Goal: Obtain resource: Obtain resource

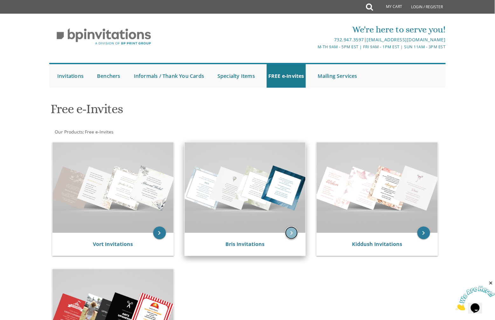
click at [295, 233] on icon "keyboard_arrow_right" at bounding box center [291, 233] width 13 height 13
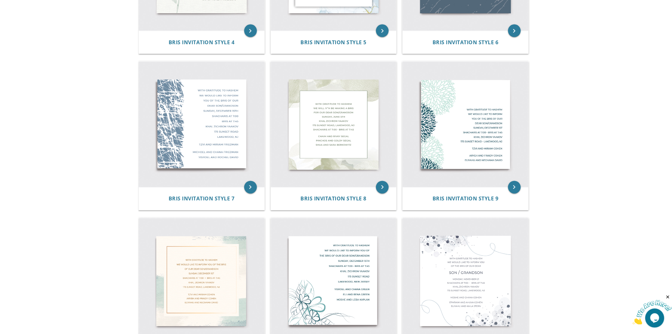
scroll to position [494, 0]
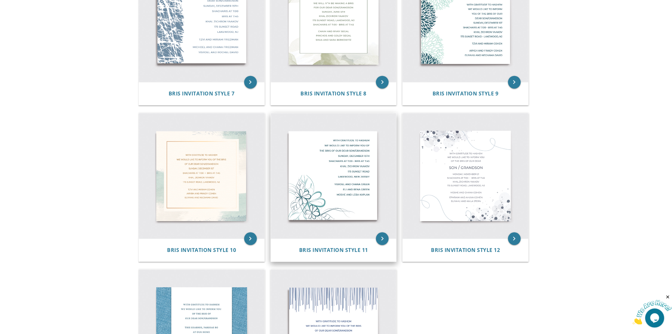
click at [335, 202] on img at bounding box center [334, 176] width 126 height 126
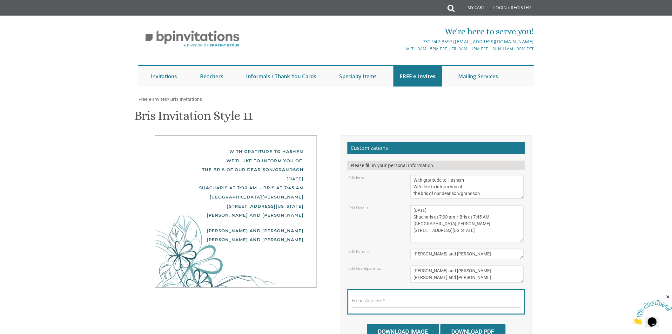
scroll to position [35, 0]
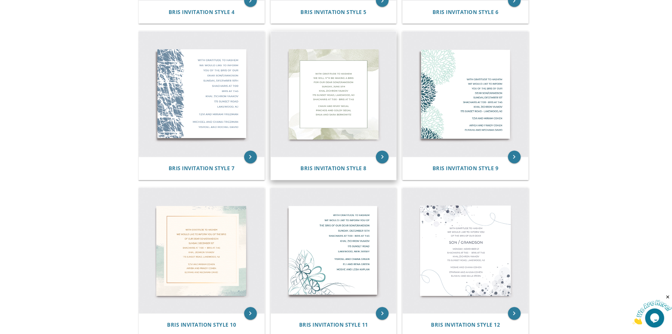
scroll to position [494, 0]
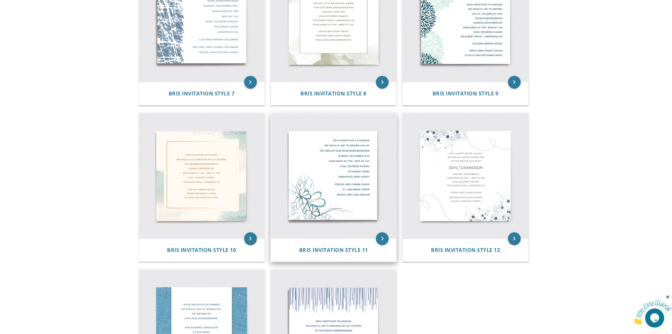
click at [353, 174] on img at bounding box center [334, 176] width 126 height 126
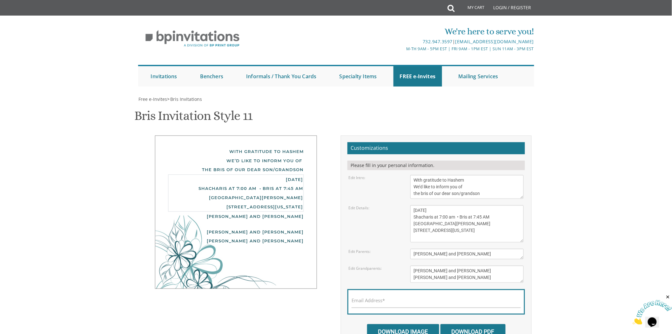
drag, startPoint x: 428, startPoint y: 210, endPoint x: 399, endPoint y: 210, distance: 28.9
click at [399, 210] on div "Edit Details: Sunday, December 15th Shacharis at 7:00 am • Bris at 7:45 AM Khal…" at bounding box center [436, 223] width 185 height 37
click at [498, 242] on form "Customizations Please fill in your personal information. Edit Intro: With grati…" at bounding box center [437, 240] width 178 height 197
click at [435, 210] on textarea "Sunday, December 15th Shacharis at 7:00 am • Bris at 7:45 AM Khal Zichron Yaako…" at bounding box center [467, 223] width 114 height 37
drag, startPoint x: 451, startPoint y: 224, endPoint x: 409, endPoint y: 224, distance: 42.6
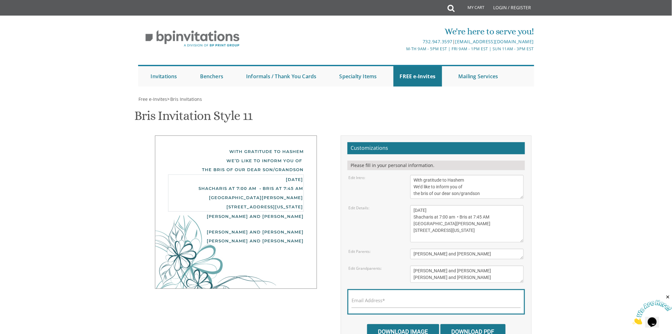
click at [409, 224] on div "Sunday, December 15th Shacharis at 7:00 am • Bris at 7:45 AM Khal Zichron Yaako…" at bounding box center [467, 223] width 123 height 37
click at [458, 217] on textarea "Sunday, December 15th Shacharis at 7:00 am • Bris at 7:45 AM Khal Zichron Yaako…" at bounding box center [467, 223] width 114 height 37
click at [455, 223] on textarea "Sunday, December 15th Shacharis at 7:00 am • Bris at 7:45 AM Khal Zichron Yaako…" at bounding box center [467, 223] width 114 height 37
click at [480, 222] on textarea "Sunday, December 15th Shacharis at 7:00 am • Bris at 7:45 AM Khal Zichron Yaako…" at bounding box center [467, 223] width 114 height 37
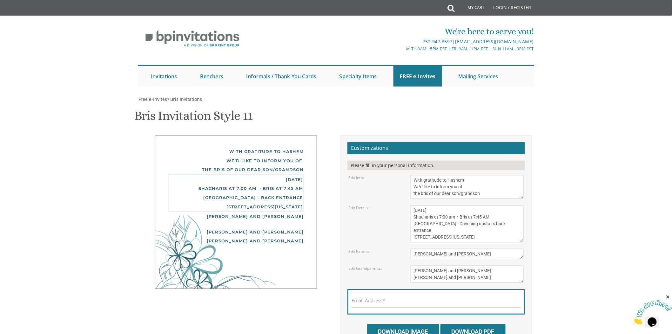
click at [481, 223] on textarea "Sunday, December 15th Shacharis at 7:00 am • Bris at 7:45 AM Khal Zichron Yaako…" at bounding box center [467, 223] width 114 height 37
paste textarea "•"
type textarea "Thursday, September 4th Shacharis at 7:00 am • Bris at 7:45 AM Westgate Shul - …"
click at [480, 247] on form "Customizations Please fill in your personal information. Edit Intro: With grati…" at bounding box center [437, 240] width 178 height 197
drag, startPoint x: 435, startPoint y: 256, endPoint x: 388, endPoint y: 262, distance: 47.8
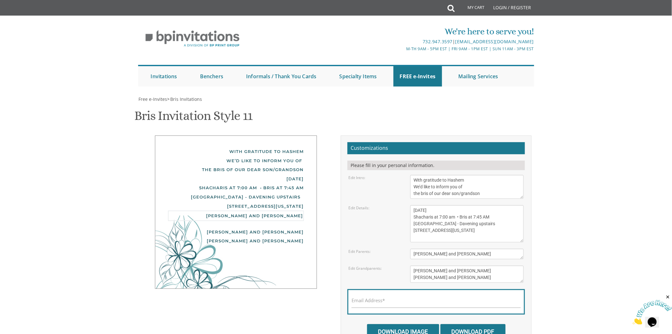
click at [388, 262] on form "Customizations Please fill in your personal information. Edit Intro: With grati…" at bounding box center [437, 240] width 178 height 197
type textarea "[PERSON_NAME] and [PERSON_NAME]"
type textarea "[PERSON_NAME] and [PERSON_NAME] [PERSON_NAME] and [PERSON_NAME]"
click at [398, 298] on div "Email Address*" at bounding box center [437, 301] width 178 height 25
click at [398, 303] on input "Email Address*" at bounding box center [436, 304] width 169 height 8
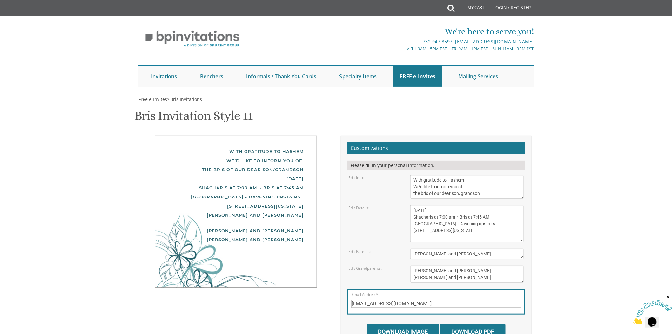
type input "[EMAIL_ADDRESS][DOMAIN_NAME]"
click at [398, 324] on input "Download Image" at bounding box center [403, 331] width 72 height 15
click at [464, 324] on input "Download PDF" at bounding box center [473, 331] width 65 height 15
click at [477, 205] on textarea "Sunday, December 15th Shacharis at 7:00 am • Bris at 7:45 AM Khal Zichron Yaako…" at bounding box center [467, 223] width 114 height 37
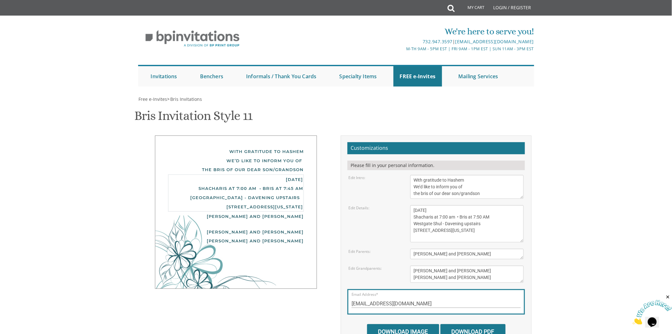
type textarea "Thursday, September 4th Shacharis at 7:00 am • Bris at 7:50 AM Westgate Shul - …"
click at [465, 324] on input "Download PDF" at bounding box center [473, 331] width 65 height 15
click at [392, 324] on input "Download Image" at bounding box center [403, 331] width 72 height 15
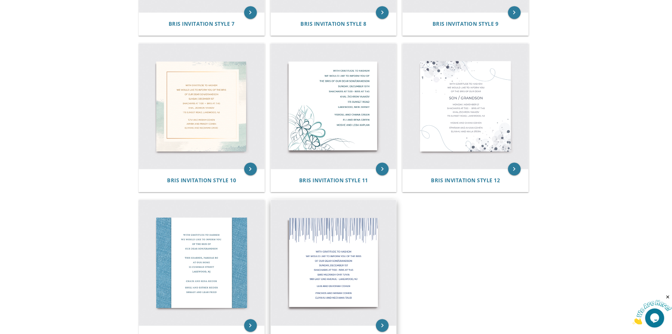
scroll to position [565, 0]
click at [337, 274] on img at bounding box center [334, 262] width 126 height 126
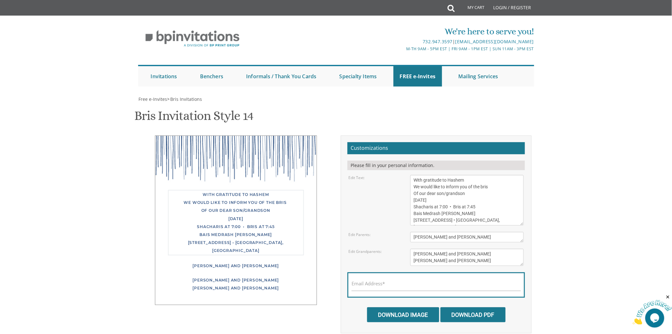
drag, startPoint x: 427, startPoint y: 199, endPoint x: 391, endPoint y: 199, distance: 35.9
click at [391, 199] on div "Edit Text: With gratitude to Hashem We would like to inform you of the bris Of …" at bounding box center [436, 200] width 185 height 51
type textarea "With gratitude to Hashem We would like to inform you of the bris Of our dear so…"
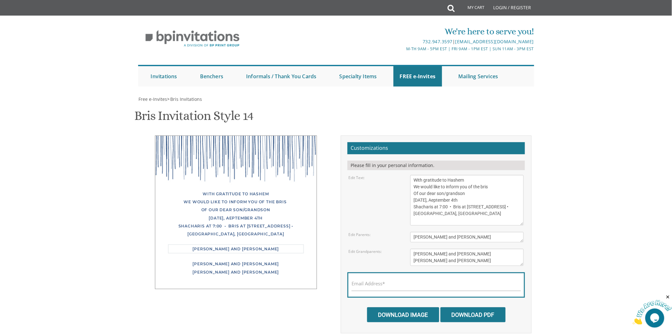
type textarea "Nosson Meir and Esty Goldberg"
drag, startPoint x: 472, startPoint y: 261, endPoint x: 381, endPoint y: 266, distance: 90.7
click at [381, 266] on form "Customizations Please fill in your personal information. Edit Text: Edit Parent…" at bounding box center [437, 232] width 178 height 180
type textarea "Elie and Shani Goldberg Menachem Mendel and Mimi Hirsch"
type input "shanigoldberg2@gmail.com"
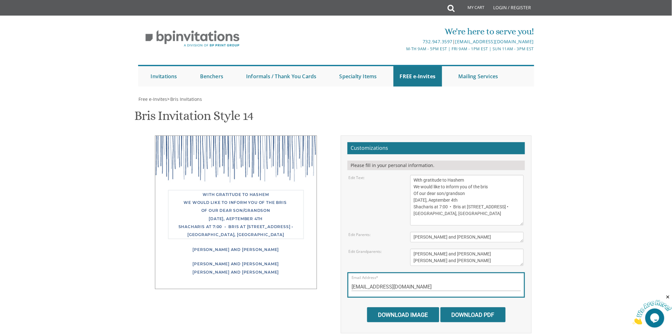
click at [436, 200] on textarea "With gratitude to Hashem We would like to inform you of the bris Of our dear so…" at bounding box center [467, 200] width 114 height 51
click at [451, 210] on textarea "With gratitude to Hashem We would like to inform you of the bris Of our dear so…" at bounding box center [467, 200] width 114 height 51
click at [451, 213] on textarea "With gratitude to Hashem We would like to inform you of the bris Of our dear so…" at bounding box center [467, 200] width 114 height 51
drag, startPoint x: 448, startPoint y: 207, endPoint x: 451, endPoint y: 207, distance: 3.6
click at [451, 207] on textarea "With gratitude to Hashem We would like to inform you of the bris Of our dear so…" at bounding box center [467, 200] width 114 height 51
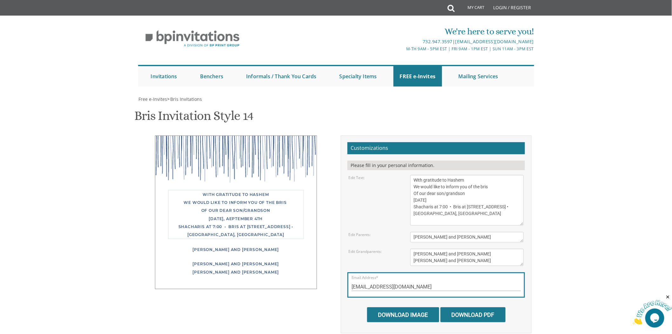
click at [466, 215] on textarea "With gratitude to Hashem We would like to inform you of the bris Of our dear so…" at bounding box center [467, 200] width 114 height 51
paste textarea "•"
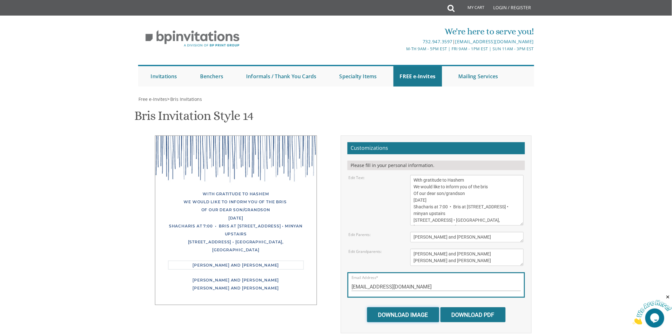
click at [411, 312] on input "Download Image" at bounding box center [403, 314] width 72 height 15
drag, startPoint x: 467, startPoint y: 316, endPoint x: 468, endPoint y: 313, distance: 3.8
click at [467, 316] on input "Download PDF" at bounding box center [473, 314] width 65 height 15
click at [471, 205] on textarea "With gratitude to Hashem We would like to inform you of the bris Of our dear so…" at bounding box center [467, 200] width 114 height 51
click at [400, 312] on input "Download Image" at bounding box center [403, 314] width 72 height 15
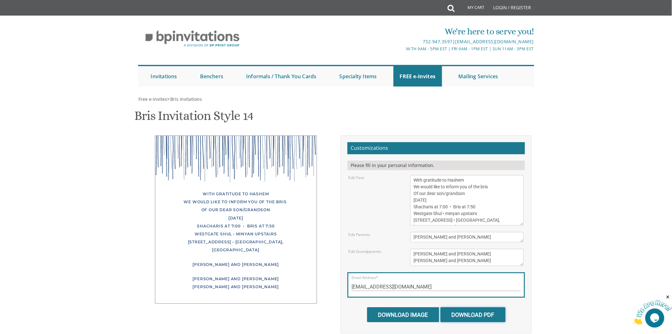
click at [457, 315] on input "Download PDF" at bounding box center [473, 314] width 65 height 15
drag, startPoint x: 423, startPoint y: 313, endPoint x: 430, endPoint y: 312, distance: 7.7
click at [423, 313] on input "Download Image" at bounding box center [403, 314] width 72 height 15
click at [466, 313] on input "Download PDF" at bounding box center [473, 314] width 65 height 15
click at [449, 207] on textarea "With gratitude to Hashem We would like to inform you of the bris Of our dear so…" at bounding box center [467, 200] width 114 height 51
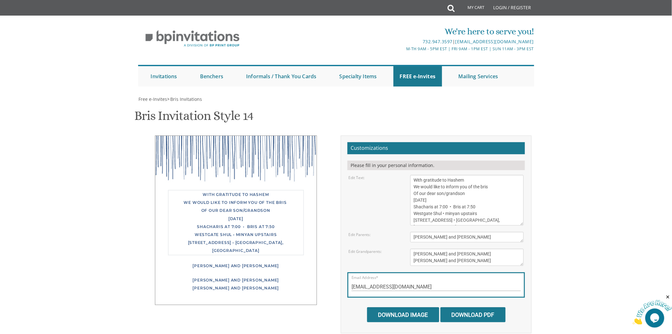
click at [475, 206] on textarea "With gratitude to Hashem We would like to inform you of the bris Of our dear so…" at bounding box center [467, 200] width 114 height 51
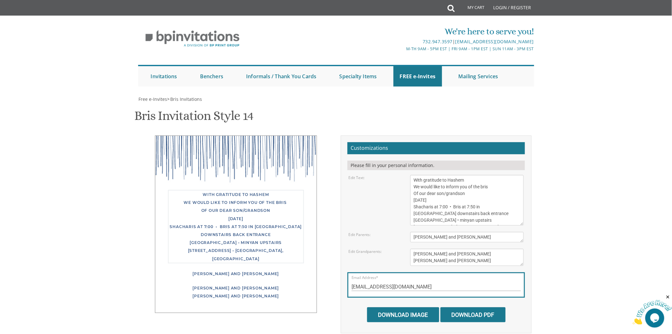
click at [464, 205] on textarea "With gratitude to Hashem We would like to inform you of the bris Of our dear so…" at bounding box center [467, 200] width 114 height 51
click at [477, 206] on textarea "With gratitude to Hashem We would like to inform you of the bris Of our dear so…" at bounding box center [467, 200] width 114 height 51
click at [497, 260] on textarea "[PERSON_NAME] and [PERSON_NAME] [PERSON_NAME] and [PERSON_NAME]" at bounding box center [467, 256] width 114 height 17
click at [246, 225] on div "With gratitude to Hashem We would like to inform you of the bris Of our dear so…" at bounding box center [236, 226] width 136 height 72
click at [411, 212] on textarea "With gratitude to Hashem We would like to inform you of the bris Of our dear so…" at bounding box center [467, 200] width 114 height 51
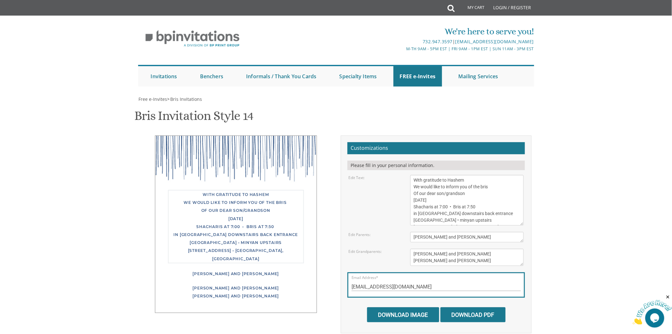
click at [455, 207] on textarea "With gratitude to Hashem We would like to inform you of the bris Of our dear so…" at bounding box center [467, 200] width 114 height 51
click at [454, 207] on textarea "With gratitude to Hashem We would like to inform you of the bris Of our dear so…" at bounding box center [467, 200] width 114 height 51
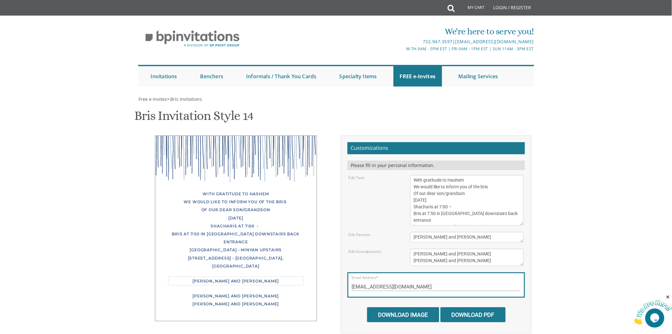
click at [438, 233] on textarea "[PERSON_NAME] and [PERSON_NAME]" at bounding box center [467, 237] width 114 height 10
click at [459, 205] on textarea "With gratitude to Hashem We would like to inform you of the bris Of our dear so…" at bounding box center [467, 200] width 114 height 51
click at [475, 239] on textarea "[PERSON_NAME] and [PERSON_NAME]" at bounding box center [467, 237] width 114 height 10
click at [247, 232] on div "With gratitude to Hashem We would like to inform you of the bris Of our dear so…" at bounding box center [236, 230] width 136 height 80
click at [260, 233] on div "With gratitude to Hashem We would like to inform you of the bris Of our dear so…" at bounding box center [236, 230] width 136 height 80
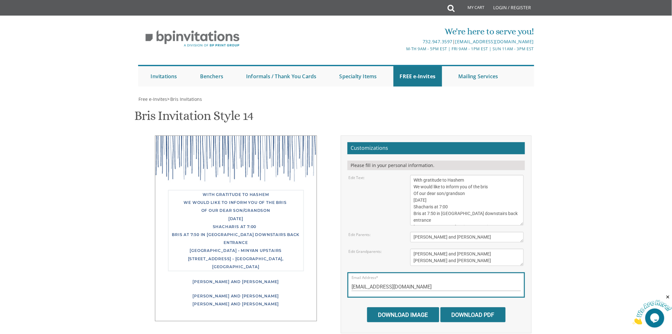
drag, startPoint x: 469, startPoint y: 212, endPoint x: 489, endPoint y: 212, distance: 19.4
click at [489, 212] on textarea "With gratitude to Hashem We would like to inform you of the bris Of our dear so…" at bounding box center [467, 200] width 114 height 51
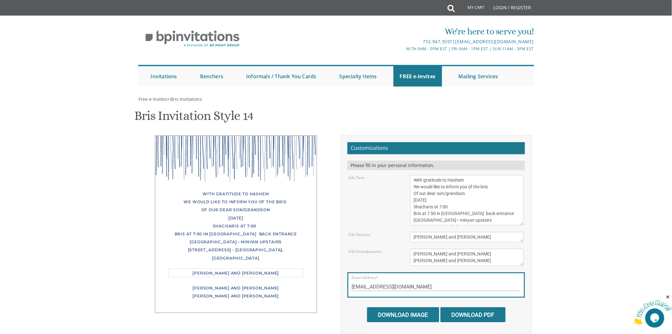
click at [462, 234] on textarea "[PERSON_NAME] and [PERSON_NAME]" at bounding box center [467, 237] width 114 height 10
drag, startPoint x: 215, startPoint y: 232, endPoint x: 250, endPoint y: 236, distance: 35.5
click at [250, 236] on div "With gratitude to Hashem We would like to inform you of the bris Of our dear so…" at bounding box center [236, 226] width 136 height 72
click at [254, 230] on div "With gratitude to Hashem We would like to inform you of the bris Of our dear so…" at bounding box center [236, 226] width 136 height 72
click at [252, 233] on div "With gratitude to Hashem We would like to inform you of the bris Of our dear so…" at bounding box center [236, 226] width 136 height 72
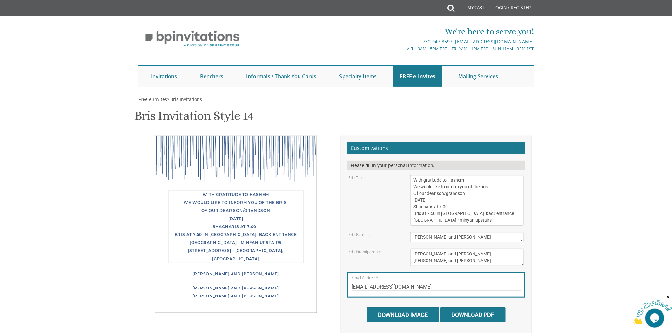
scroll to position [7, 0]
drag, startPoint x: 443, startPoint y: 220, endPoint x: 444, endPoint y: 215, distance: 5.5
click at [444, 215] on textarea "With gratitude to Hashem We would like to inform you of the bris Of our dear so…" at bounding box center [467, 200] width 114 height 51
click at [470, 207] on textarea "With gratitude to Hashem We would like to inform you of the bris Of our dear so…" at bounding box center [467, 200] width 114 height 51
paste textarea "•"
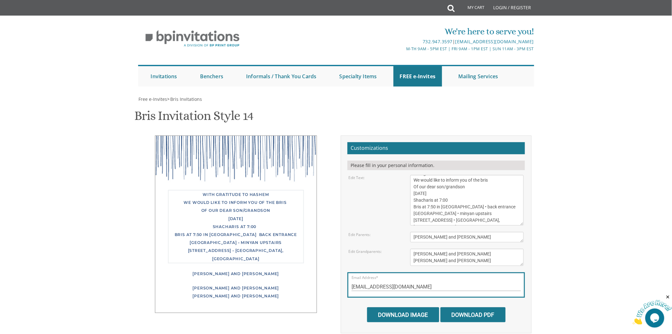
click at [482, 239] on textarea "[PERSON_NAME] and [PERSON_NAME]" at bounding box center [467, 237] width 114 height 10
drag, startPoint x: 277, startPoint y: 240, endPoint x: 196, endPoint y: 243, distance: 81.1
click at [196, 243] on div "With gratitude to Hashem We would like to inform you of the bris Of our dear so…" at bounding box center [236, 226] width 136 height 72
drag, startPoint x: 198, startPoint y: 240, endPoint x: 221, endPoint y: 234, distance: 24.2
click at [221, 234] on div "With gratitude to Hashem We would like to inform you of the bris Of our dear so…" at bounding box center [236, 226] width 136 height 72
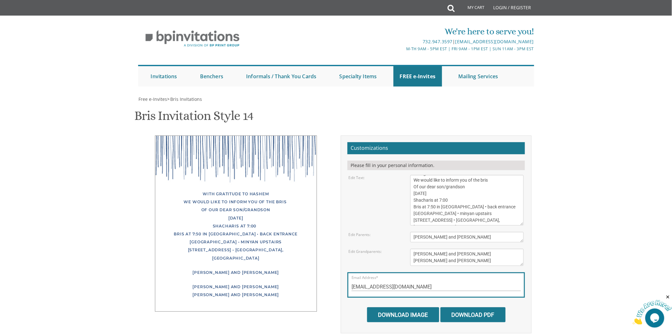
click at [450, 199] on textarea "With gratitude to Hashem We would like to inform you of the bris Of our dear so…" at bounding box center [467, 200] width 114 height 51
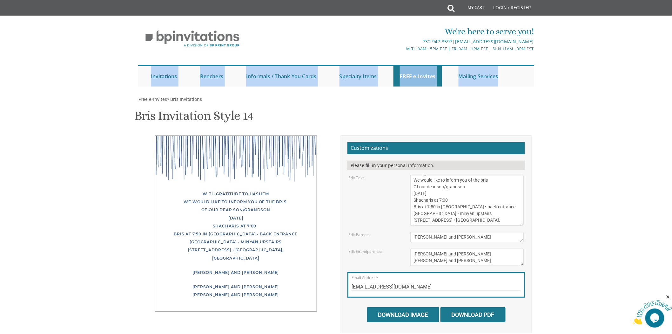
drag, startPoint x: 486, startPoint y: 75, endPoint x: 512, endPoint y: 80, distance: 25.9
click at [512, 80] on ul "Submit Invitations Weddings Bar Mitzvah Bat Mitzvah Wedding Minis Kiddush Minis…" at bounding box center [336, 76] width 396 height 22
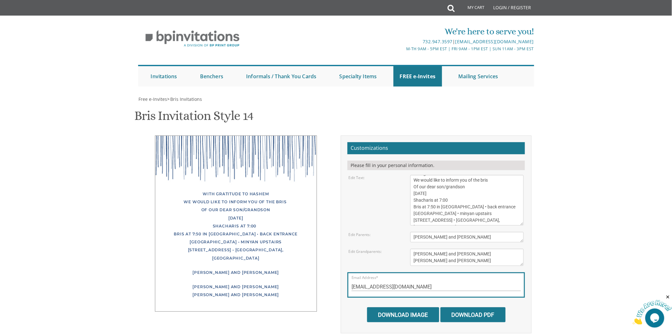
drag, startPoint x: 221, startPoint y: 227, endPoint x: 237, endPoint y: 223, distance: 15.7
click at [222, 227] on div "With gratitude to Hashem We would like to inform you of the bris Of our dear so…" at bounding box center [236, 226] width 136 height 72
click at [248, 223] on div "With gratitude to Hashem We would like to inform you of the bris Of our dear so…" at bounding box center [236, 226] width 136 height 72
drag, startPoint x: 258, startPoint y: 224, endPoint x: 213, endPoint y: 223, distance: 44.8
click at [213, 223] on div "With gratitude to Hashem We would like to inform you of the bris Of our dear so…" at bounding box center [236, 226] width 136 height 72
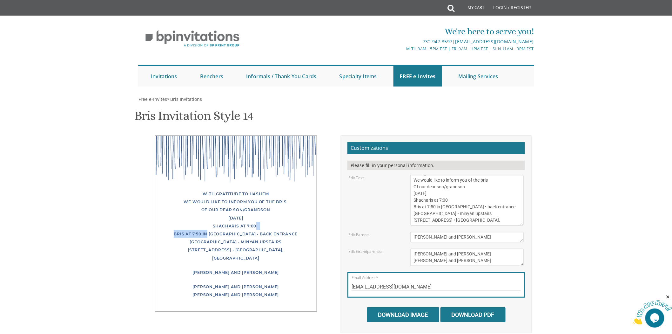
click at [213, 223] on div "With gratitude to Hashem We would like to inform you of the bris Of our dear so…" at bounding box center [236, 226] width 136 height 72
click at [457, 199] on textarea "With gratitude to Hashem We would like to inform you of the bris Of our dear so…" at bounding box center [467, 200] width 114 height 51
paste textarea "•"
click at [434, 202] on textarea "With gratitude to Hashem We would like to inform you of the bris Of our dear so…" at bounding box center [467, 200] width 114 height 51
click at [430, 238] on textarea "Leib and Devorah Cohen" at bounding box center [467, 237] width 114 height 10
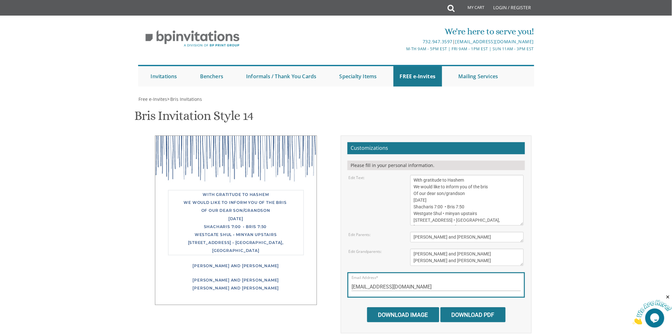
click at [466, 206] on textarea "With gratitude to Hashem We would like to inform you of the bris Of our dear so…" at bounding box center [467, 200] width 114 height 51
type textarea "With gratitude to Hashem We would like to inform you of the bris Of our dear so…"
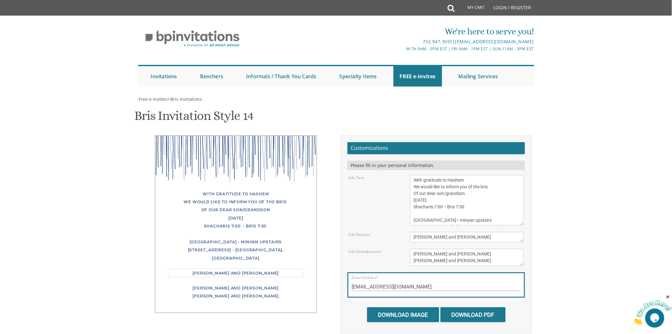
click at [445, 233] on textarea "Leib and Devorah Cohen" at bounding box center [467, 237] width 114 height 10
click at [258, 247] on div "With gratitude to Hashem We would like to inform you of the bris Of our dear so…" at bounding box center [236, 226] width 136 height 72
click at [401, 78] on link "FREE e-Invites" at bounding box center [418, 76] width 49 height 20
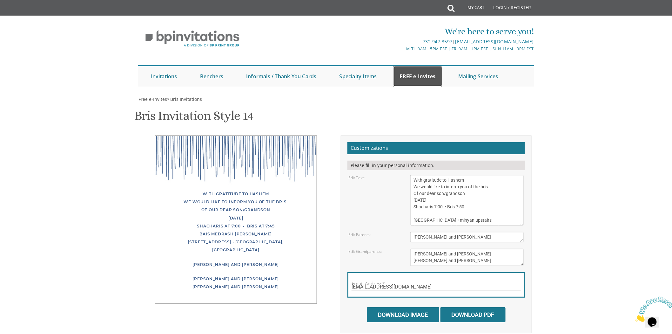
click at [430, 72] on link "FREE e-Invites" at bounding box center [418, 76] width 49 height 20
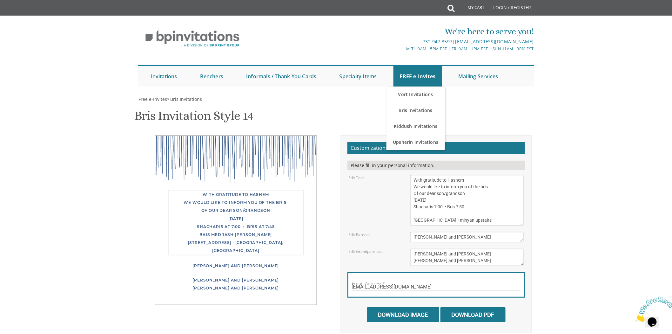
click at [440, 200] on textarea "With gratitude to Hashem We would like to inform you of the bris Of our dear so…" at bounding box center [467, 200] width 114 height 51
click at [445, 281] on div "Email Address* [EMAIL_ADDRESS][DOMAIN_NAME]" at bounding box center [437, 284] width 178 height 25
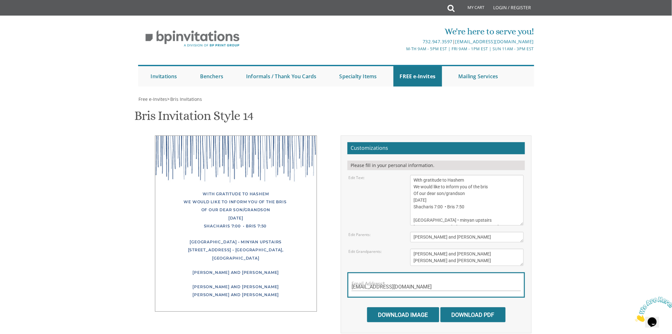
click at [451, 201] on textarea "With gratitude to Hashem We would like to inform you of the bris Of our dear so…" at bounding box center [467, 200] width 114 height 51
click at [472, 199] on textarea "With gratitude to Hashem We would like to inform you of the bris Of our dear so…" at bounding box center [467, 200] width 114 height 51
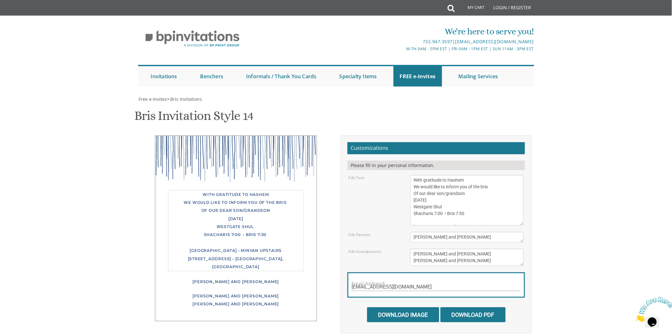
paste textarea "in [GEOGRAPHIC_DATA] • back entrance"
paste textarea "•"
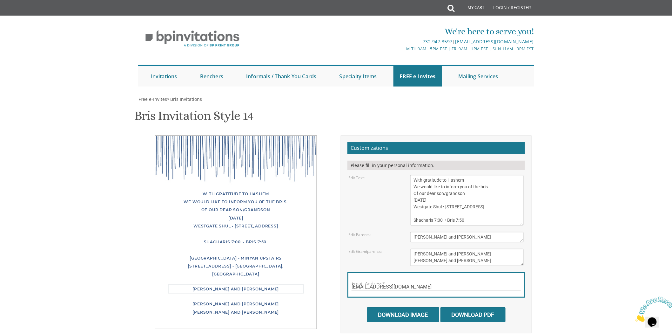
click at [416, 236] on textarea "[PERSON_NAME] and [PERSON_NAME]" at bounding box center [467, 237] width 114 height 10
click at [475, 199] on textarea "With gratitude to Hashem We would like to inform you of the bris Of our dear so…" at bounding box center [467, 200] width 114 height 51
click at [425, 194] on textarea "With gratitude to Hashem We would like to inform you of the bris Of our dear so…" at bounding box center [467, 200] width 114 height 51
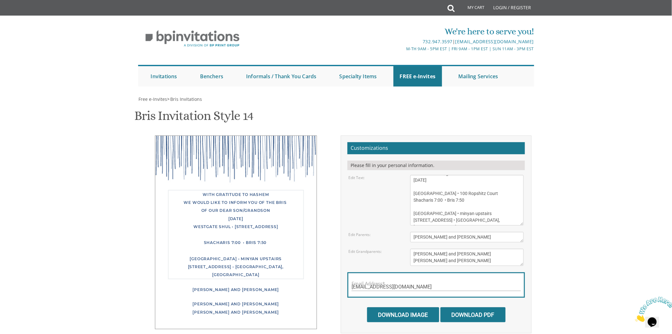
click at [451, 235] on textarea "Leib and Devorah Cohen" at bounding box center [467, 237] width 114 height 10
click at [271, 240] on div "With gratitude to Hashem We would like to inform you of the bris Of our dear so…" at bounding box center [236, 234] width 136 height 88
click at [488, 221] on textarea "With gratitude to Hashem We would like to inform you of the bris Of our dear so…" at bounding box center [467, 200] width 114 height 51
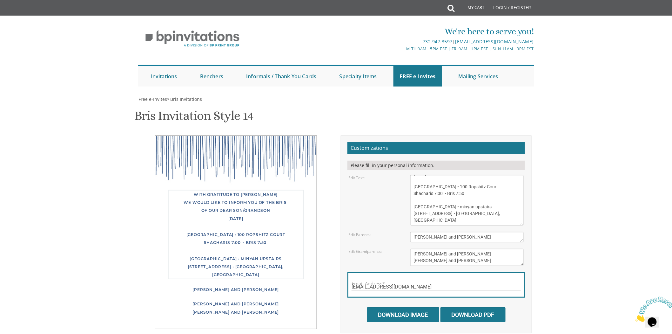
paste textarea "•"
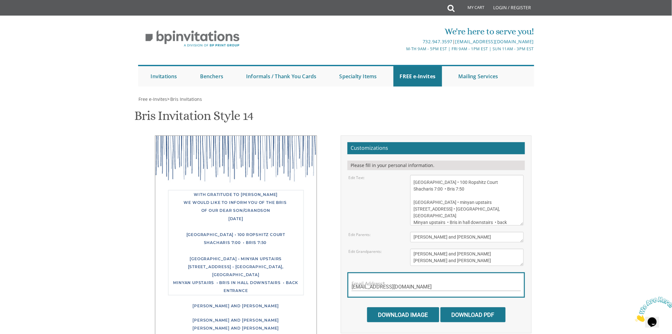
drag, startPoint x: 445, startPoint y: 202, endPoint x: 412, endPoint y: 202, distance: 33.7
click at [412, 202] on textarea "With gratitude to Hashem We would like to inform you of the bris Of our dear so…" at bounding box center [467, 200] width 114 height 51
click at [445, 237] on textarea "Leib and Devorah Cohen" at bounding box center [467, 237] width 114 height 10
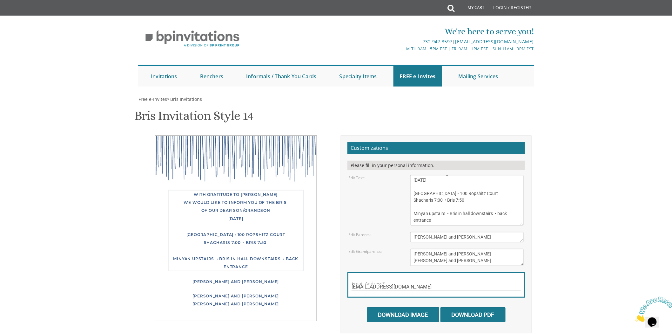
click at [449, 214] on textarea "With gratitude to Hashem We would like to inform you of the bris Of our dear so…" at bounding box center [467, 200] width 114 height 51
drag, startPoint x: 458, startPoint y: 219, endPoint x: 462, endPoint y: 219, distance: 3.9
click at [458, 219] on textarea "With gratitude to Hashem We would like to inform you of the bris Of our dear so…" at bounding box center [467, 200] width 114 height 51
type textarea "With gratitude to Hashem We would like to inform you of the bris Of our dear so…"
click at [466, 234] on textarea "Leib and Devorah Cohen" at bounding box center [467, 237] width 114 height 10
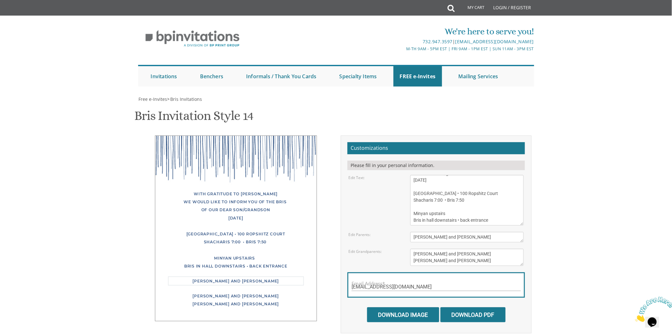
click at [464, 253] on textarea "Pinchos and Miriam Cohen Eliyahu and Nechama Taub" at bounding box center [467, 256] width 114 height 17
click at [469, 261] on textarea "Pinchos and Miriam Cohen Eliyahu and Nechama Taub" at bounding box center [467, 256] width 114 height 17
click at [471, 283] on input "shanigoldberg2@gmail.com" at bounding box center [436, 287] width 169 height 8
click at [428, 307] on input "Download Image" at bounding box center [403, 314] width 72 height 15
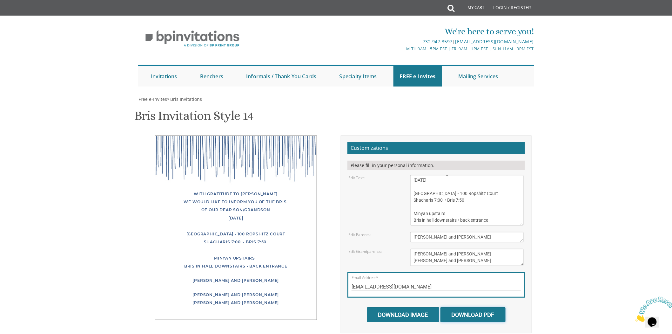
click at [471, 307] on input "Download PDF" at bounding box center [473, 314] width 65 height 15
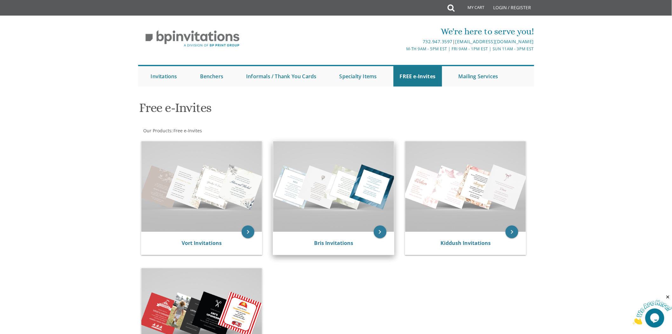
click at [353, 194] on img at bounding box center [333, 186] width 121 height 91
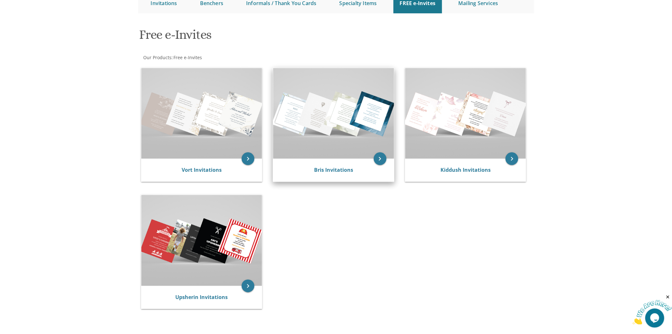
scroll to position [35, 0]
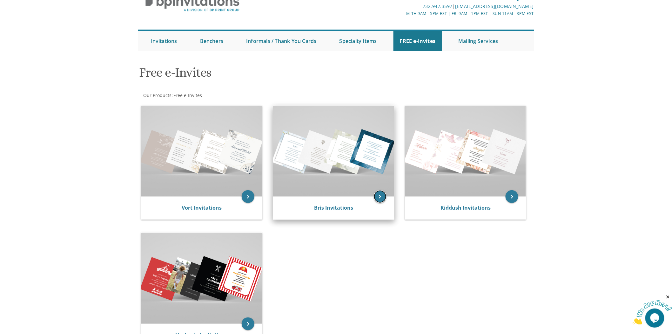
click at [377, 194] on icon "keyboard_arrow_right" at bounding box center [380, 196] width 13 height 13
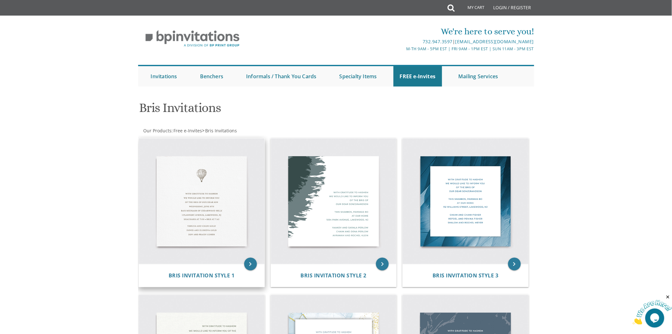
click at [192, 194] on img at bounding box center [202, 201] width 126 height 126
click at [250, 259] on icon "keyboard_arrow_right" at bounding box center [250, 263] width 13 height 13
